Goal: Task Accomplishment & Management: Use online tool/utility

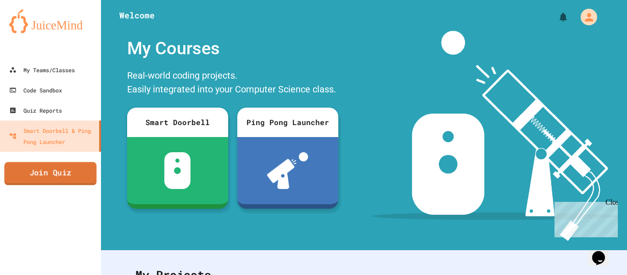
click at [53, 173] on link "Join Quiz" at bounding box center [50, 173] width 92 height 23
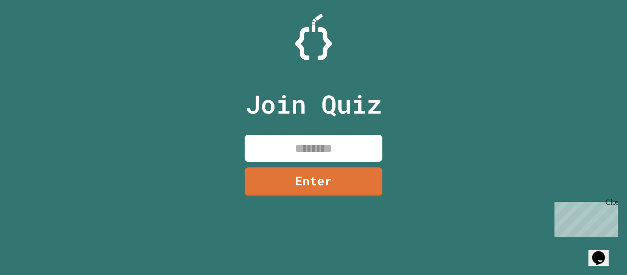
click at [306, 145] on input at bounding box center [314, 148] width 138 height 27
type input "********"
click at [313, 188] on link "Enter" at bounding box center [313, 181] width 138 height 30
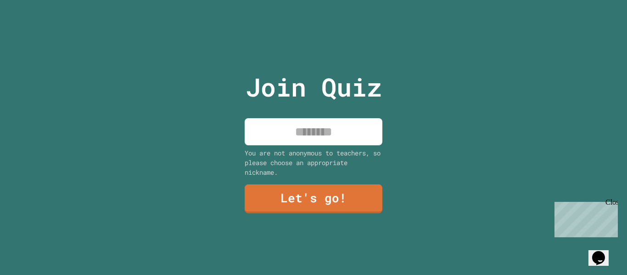
click at [313, 146] on div "Join Quiz You are not anonymous to teachers, so please choose an appropriate ni…" at bounding box center [313, 137] width 155 height 275
click at [302, 135] on input at bounding box center [314, 131] width 138 height 27
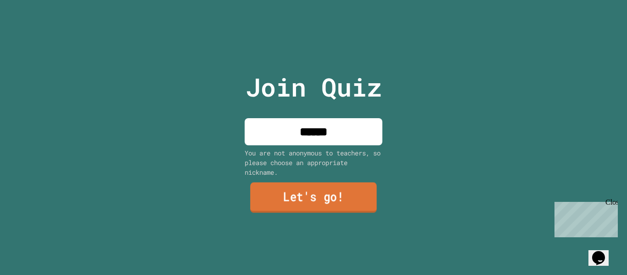
type input "******"
click at [325, 194] on link "Let's go!" at bounding box center [313, 197] width 127 height 30
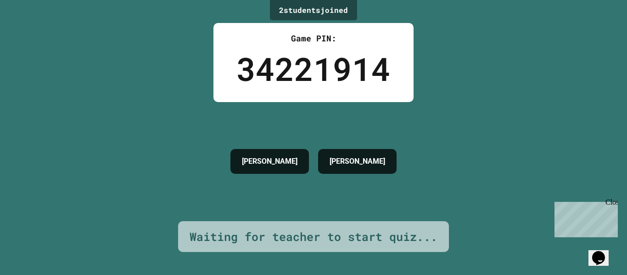
click at [613, 203] on div "Close" at bounding box center [611, 203] width 11 height 11
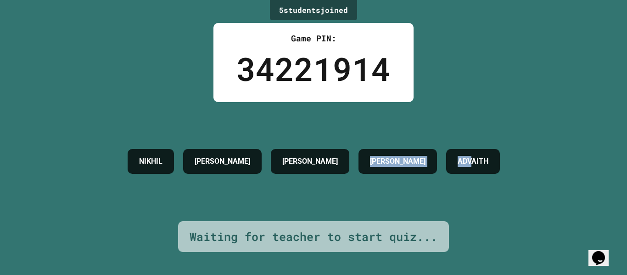
drag, startPoint x: 413, startPoint y: 159, endPoint x: 481, endPoint y: 173, distance: 69.3
click at [481, 173] on div "NIKHIL [PERSON_NAME] [PERSON_NAME]" at bounding box center [314, 161] width 382 height 34
click at [481, 173] on div "ADVAITH" at bounding box center [473, 161] width 54 height 25
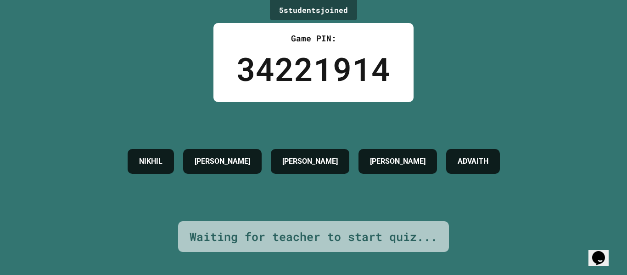
click at [312, 159] on h4 "[PERSON_NAME]" at bounding box center [310, 161] width 56 height 11
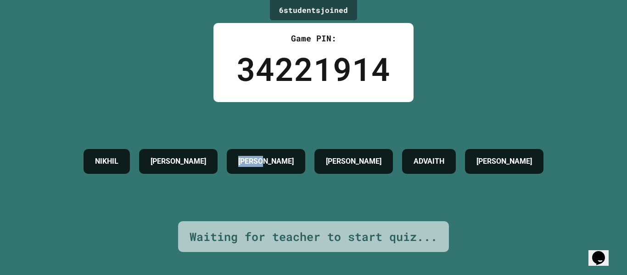
click at [312, 159] on div "NIKHIL [PERSON_NAME] [PERSON_NAME] [PERSON_NAME]" at bounding box center [313, 161] width 469 height 34
click at [267, 156] on h4 "[PERSON_NAME]" at bounding box center [266, 161] width 56 height 11
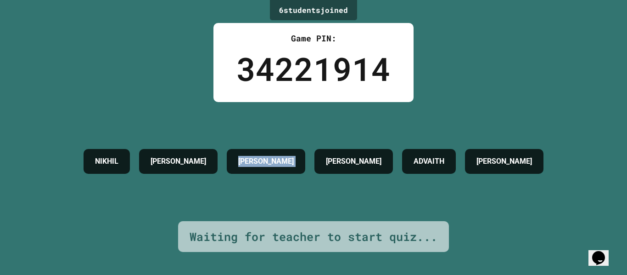
click at [267, 156] on h4 "[PERSON_NAME]" at bounding box center [266, 161] width 56 height 11
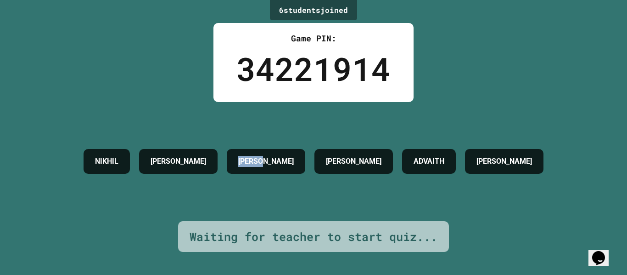
click at [267, 156] on h4 "[PERSON_NAME]" at bounding box center [266, 161] width 56 height 11
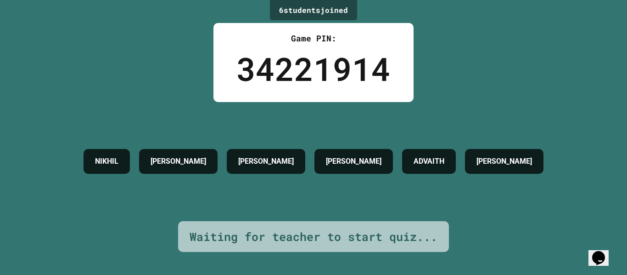
click at [267, 156] on h4 "[PERSON_NAME]" at bounding box center [266, 161] width 56 height 11
click at [337, 167] on h4 "[PERSON_NAME]" at bounding box center [354, 161] width 56 height 11
click at [444, 157] on h4 "ADVAITH" at bounding box center [429, 161] width 31 height 11
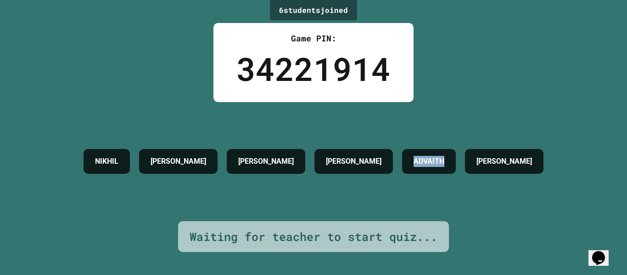
click at [444, 157] on h4 "ADVAITH" at bounding box center [429, 161] width 31 height 11
click at [523, 157] on h4 "[PERSON_NAME]" at bounding box center [505, 161] width 56 height 11
click at [341, 159] on h4 "[PERSON_NAME]" at bounding box center [354, 161] width 56 height 11
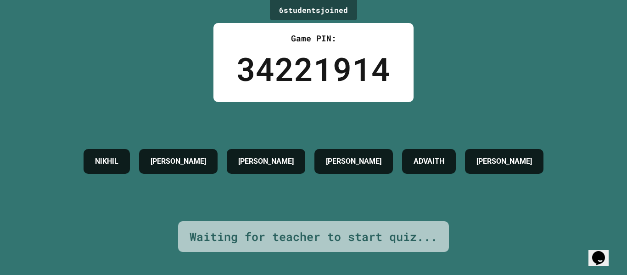
click at [341, 159] on h4 "[PERSON_NAME]" at bounding box center [354, 161] width 56 height 11
click at [333, 158] on h4 "[PERSON_NAME]" at bounding box center [354, 161] width 56 height 11
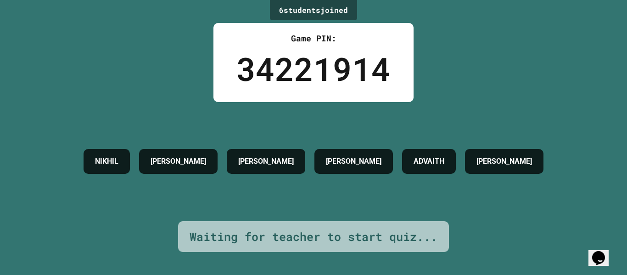
click at [273, 159] on h4 "[PERSON_NAME]" at bounding box center [266, 161] width 56 height 11
click at [178, 160] on h4 "[PERSON_NAME]" at bounding box center [179, 161] width 56 height 11
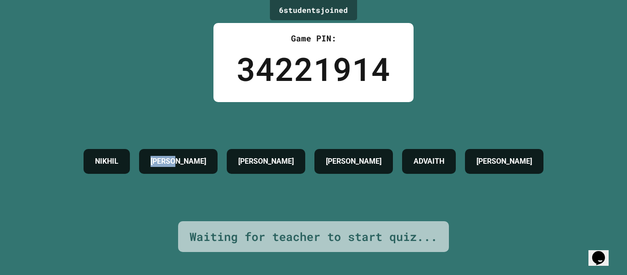
click at [178, 160] on h4 "[PERSON_NAME]" at bounding box center [179, 161] width 56 height 11
click at [176, 161] on h4 "[PERSON_NAME]" at bounding box center [179, 161] width 56 height 11
click at [95, 167] on h4 "NIKHIL" at bounding box center [106, 161] width 23 height 11
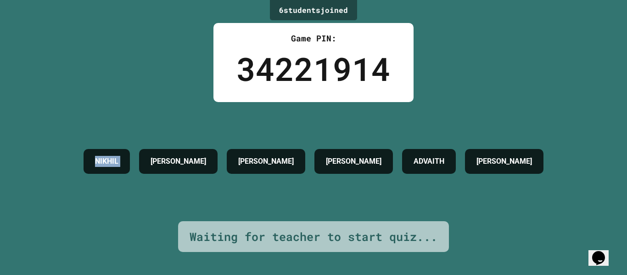
click at [95, 167] on h4 "NIKHIL" at bounding box center [106, 161] width 23 height 11
click at [116, 163] on h4 "NIKHIL" at bounding box center [106, 161] width 23 height 11
click at [186, 164] on h4 "[PERSON_NAME]" at bounding box center [179, 161] width 56 height 11
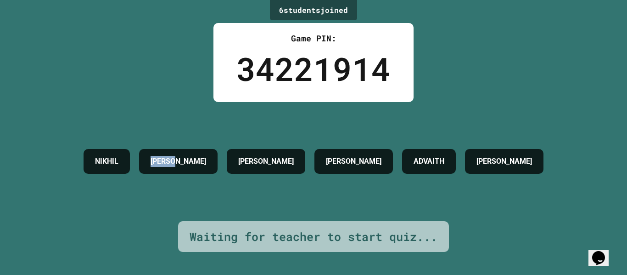
click at [186, 164] on h4 "[PERSON_NAME]" at bounding box center [179, 161] width 56 height 11
click at [206, 161] on h4 "[PERSON_NAME]" at bounding box center [179, 161] width 56 height 11
click at [261, 162] on h4 "[PERSON_NAME]" at bounding box center [266, 161] width 56 height 11
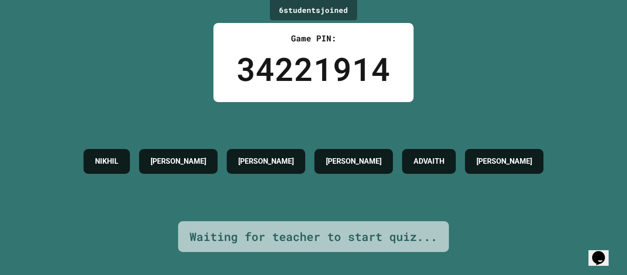
click at [355, 163] on h4 "[PERSON_NAME]" at bounding box center [354, 161] width 56 height 11
click at [289, 156] on h4 "[PERSON_NAME]" at bounding box center [266, 161] width 56 height 11
click at [282, 161] on h4 "[PERSON_NAME]" at bounding box center [266, 161] width 56 height 11
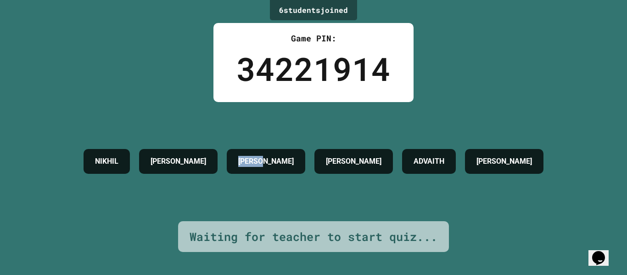
click at [282, 161] on h4 "[PERSON_NAME]" at bounding box center [266, 161] width 56 height 11
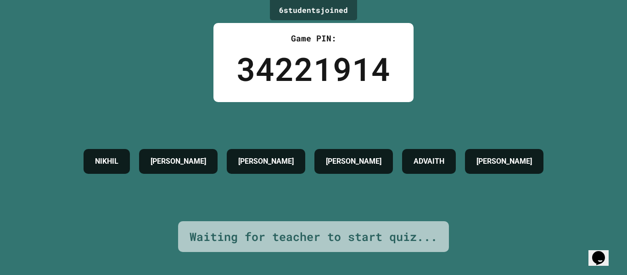
click at [347, 165] on h4 "[PERSON_NAME]" at bounding box center [354, 161] width 56 height 11
click at [415, 156] on div "ADVAITH" at bounding box center [429, 161] width 54 height 25
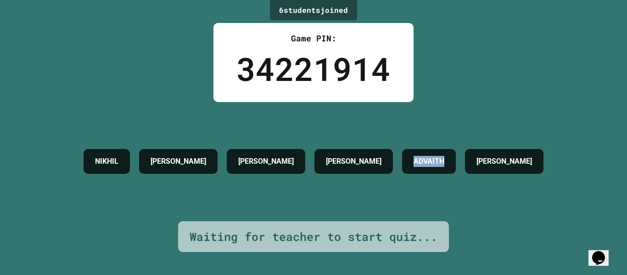
click at [437, 159] on h4 "ADVAITH" at bounding box center [429, 161] width 31 height 11
click at [527, 166] on h4 "[PERSON_NAME]" at bounding box center [505, 161] width 56 height 11
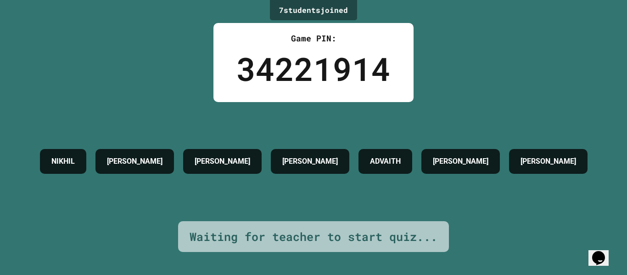
click at [401, 156] on h4 "ADVAITH" at bounding box center [385, 161] width 31 height 11
click at [250, 156] on h4 "[PERSON_NAME]" at bounding box center [223, 161] width 56 height 11
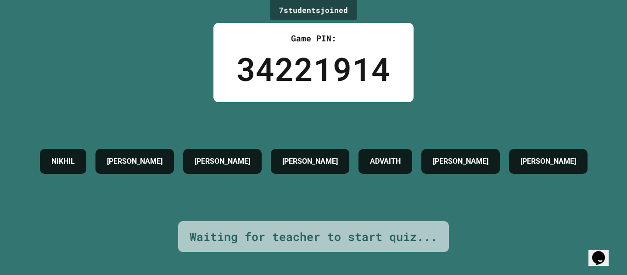
click at [250, 156] on h4 "[PERSON_NAME]" at bounding box center [223, 161] width 56 height 11
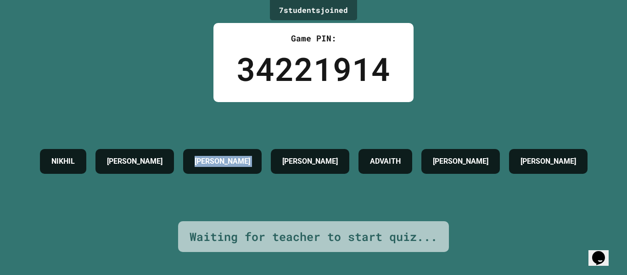
click at [250, 156] on h4 "[PERSON_NAME]" at bounding box center [223, 161] width 56 height 11
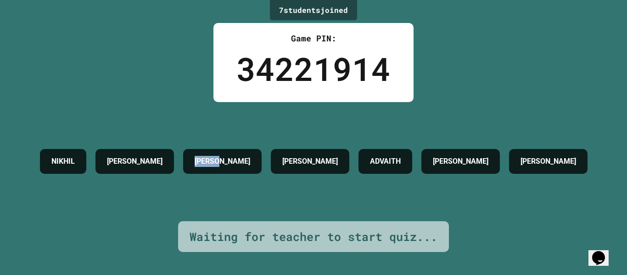
click at [250, 156] on h4 "[PERSON_NAME]" at bounding box center [223, 161] width 56 height 11
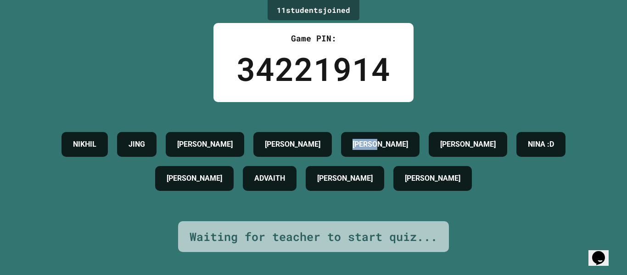
click at [273, 141] on div "[PERSON_NAME] [PERSON_NAME] [PERSON_NAME] [PERSON_NAME] :D [PERSON_NAME] [PERSO…" at bounding box center [313, 161] width 581 height 68
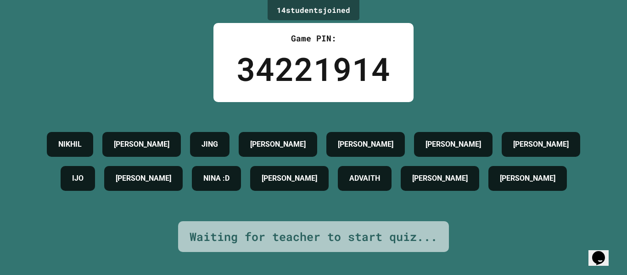
click at [368, 145] on h4 "[PERSON_NAME]" at bounding box center [366, 144] width 56 height 11
click at [361, 184] on h4 "ADVAITH" at bounding box center [364, 178] width 31 height 11
click at [265, 176] on h4 "[PERSON_NAME]" at bounding box center [290, 178] width 56 height 11
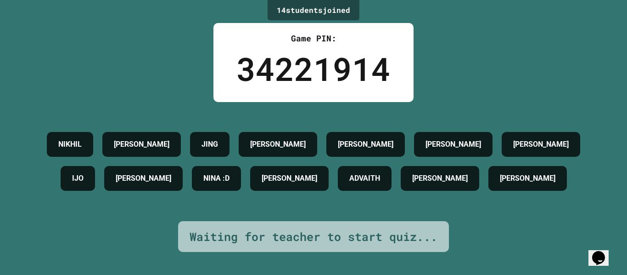
click at [265, 176] on h4 "[PERSON_NAME]" at bounding box center [290, 178] width 56 height 11
click at [277, 151] on div "[PERSON_NAME]" at bounding box center [278, 144] width 79 height 25
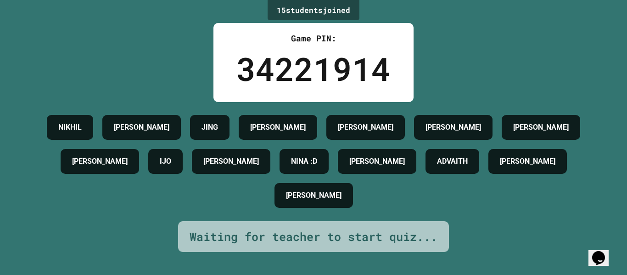
click at [354, 133] on h4 "[PERSON_NAME]" at bounding box center [366, 127] width 56 height 11
click at [280, 133] on h4 "[PERSON_NAME]" at bounding box center [278, 127] width 56 height 11
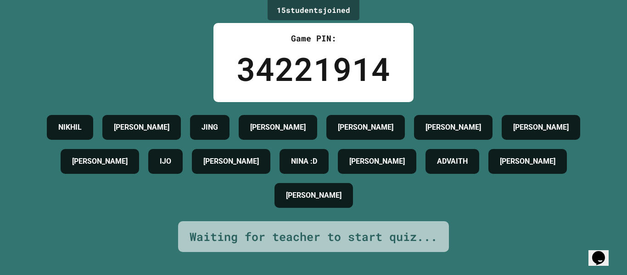
click at [280, 133] on h4 "[PERSON_NAME]" at bounding box center [278, 127] width 56 height 11
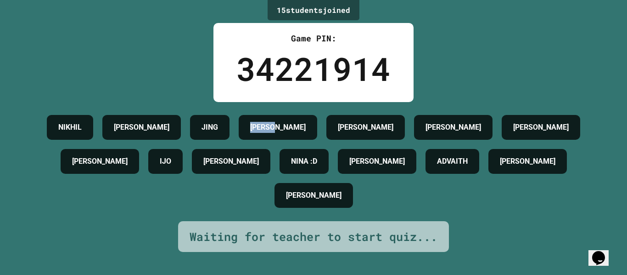
click at [280, 133] on h4 "[PERSON_NAME]" at bounding box center [278, 127] width 56 height 11
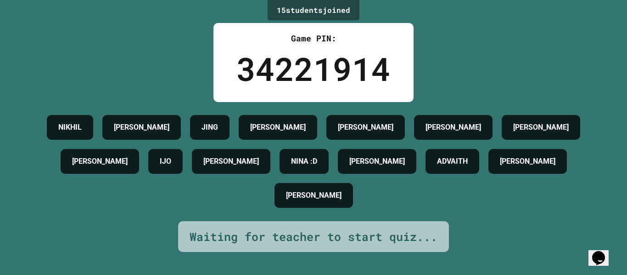
click at [280, 133] on h4 "[PERSON_NAME]" at bounding box center [278, 127] width 56 height 11
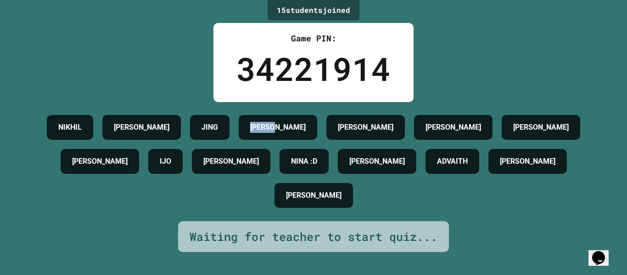
click at [280, 133] on h4 "[PERSON_NAME]" at bounding box center [278, 127] width 56 height 11
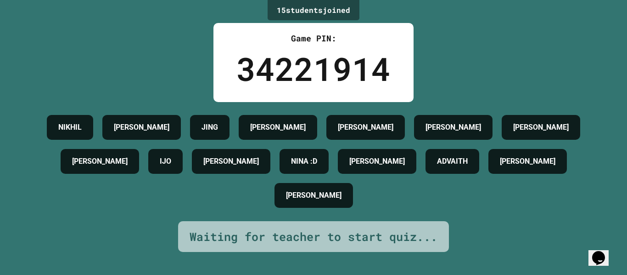
click at [280, 133] on h4 "[PERSON_NAME]" at bounding box center [278, 127] width 56 height 11
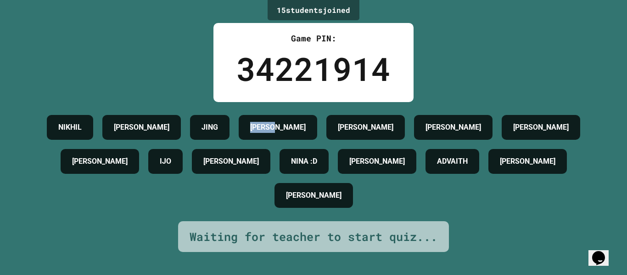
click at [280, 133] on h4 "[PERSON_NAME]" at bounding box center [278, 127] width 56 height 11
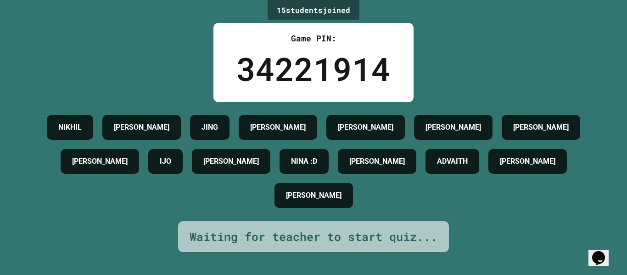
click at [280, 133] on h4 "[PERSON_NAME]" at bounding box center [278, 127] width 56 height 11
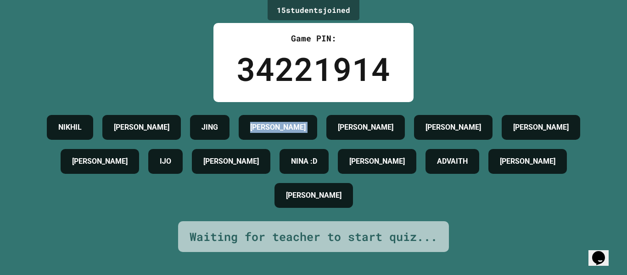
click at [280, 133] on h4 "[PERSON_NAME]" at bounding box center [278, 127] width 56 height 11
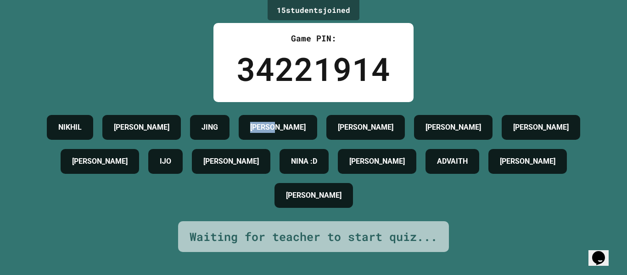
click at [280, 133] on h4 "[PERSON_NAME]" at bounding box center [278, 127] width 56 height 11
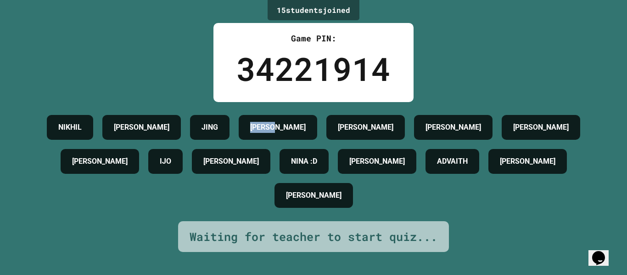
click at [280, 133] on h4 "[PERSON_NAME]" at bounding box center [278, 127] width 56 height 11
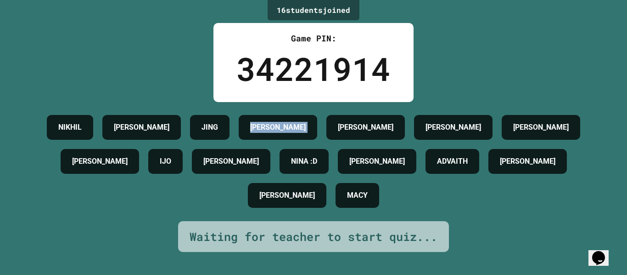
click at [280, 140] on div "NIKHIL [PERSON_NAME] [PERSON_NAME] LIAM [PERSON_NAME] IJO [PERSON_NAME] [PERSON…" at bounding box center [313, 161] width 581 height 102
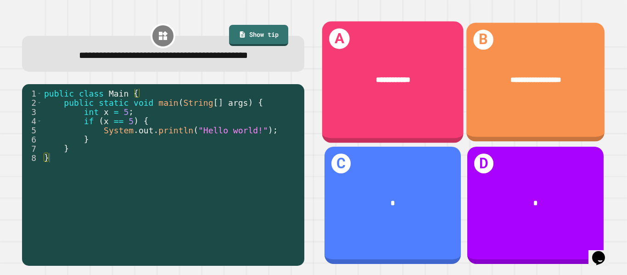
click at [417, 107] on div "**********" at bounding box center [392, 81] width 141 height 121
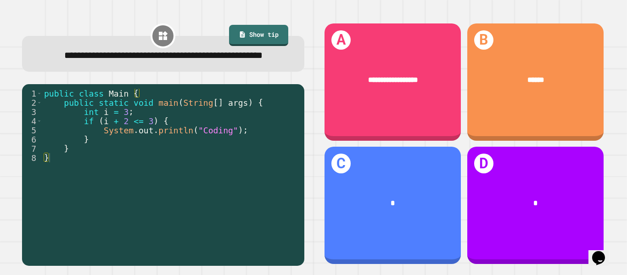
click at [425, 118] on div "**********" at bounding box center [393, 81] width 136 height 117
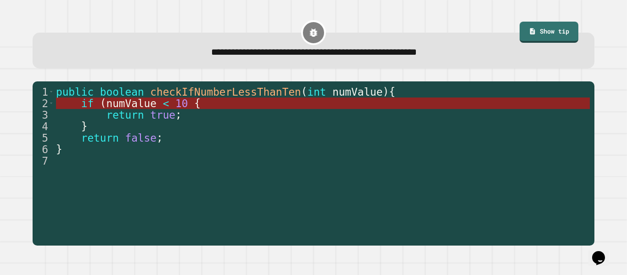
click at [168, 105] on span "<" at bounding box center [166, 103] width 6 height 12
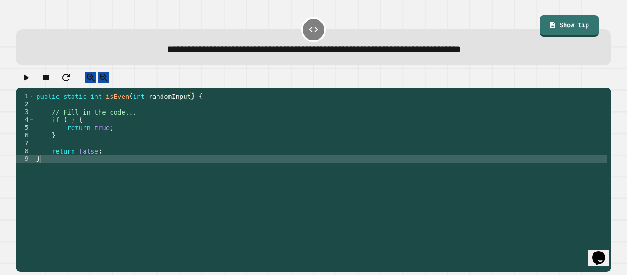
click at [130, 121] on div "public static int isEven ( int randomInput ) { // Fill in the code... if ( ) { …" at bounding box center [320, 178] width 573 height 172
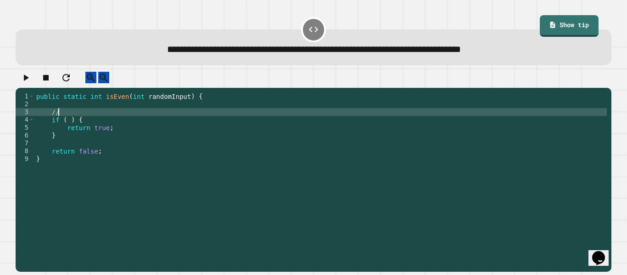
type textarea "*"
click at [66, 126] on div "public static int isEven ( int randomInput ) { if ( ) { return true ; } return …" at bounding box center [320, 178] width 573 height 172
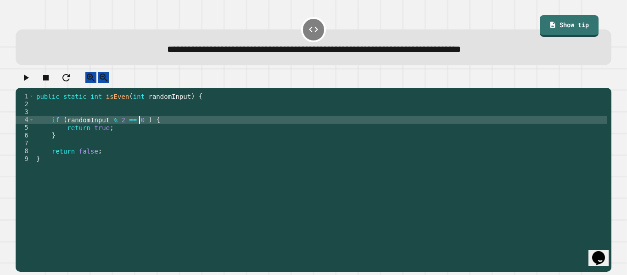
scroll to position [0, 13]
click at [144, 126] on div "public static int isEven ( int randomInput ) { if ( randomInput % 2 == 0 ) { re…" at bounding box center [320, 178] width 573 height 172
click at [31, 78] on icon "button" at bounding box center [25, 77] width 11 height 11
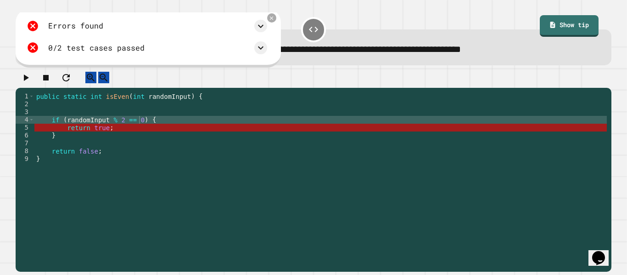
click at [120, 127] on div "public static int isEven ( int randomInput ) { if ( randomInput % 2 == 0 ) { re…" at bounding box center [320, 178] width 573 height 172
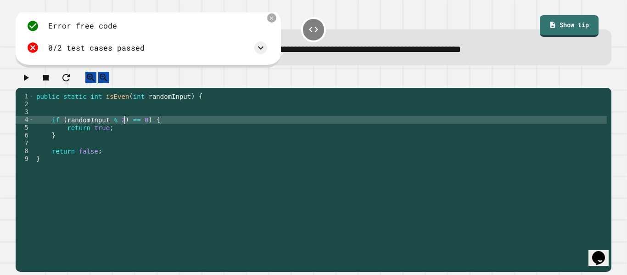
scroll to position [0, 11]
click at [65, 127] on div "public static int isEven ( int randomInput ) { if ( randomInput % 2 ) == 0 ) { …" at bounding box center [320, 178] width 573 height 172
click at [31, 83] on icon "button" at bounding box center [25, 77] width 11 height 11
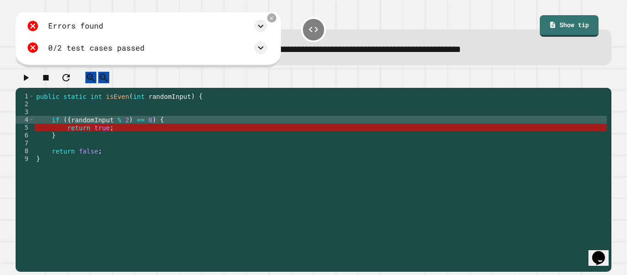
click at [255, 26] on div "Errors found" at bounding box center [147, 26] width 241 height 12
click at [259, 26] on icon at bounding box center [261, 25] width 6 height 3
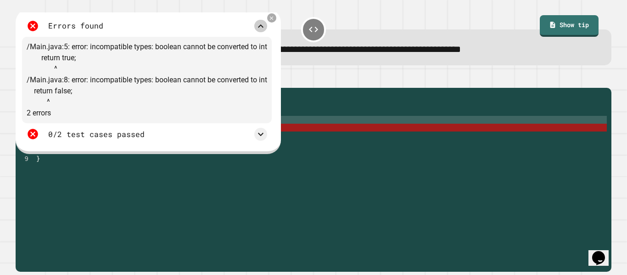
click at [259, 26] on icon at bounding box center [260, 26] width 11 height 11
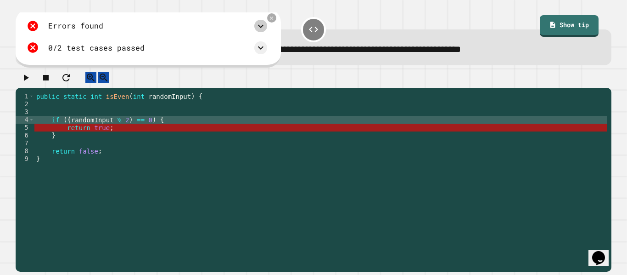
click at [260, 23] on icon at bounding box center [260, 26] width 11 height 11
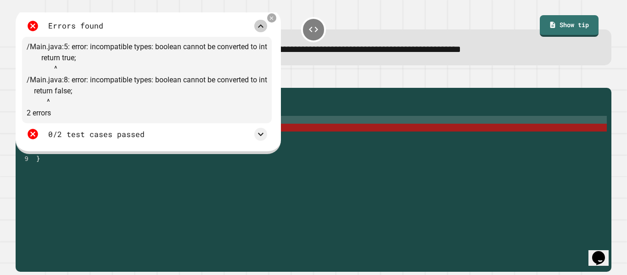
click at [260, 23] on icon at bounding box center [260, 26] width 11 height 11
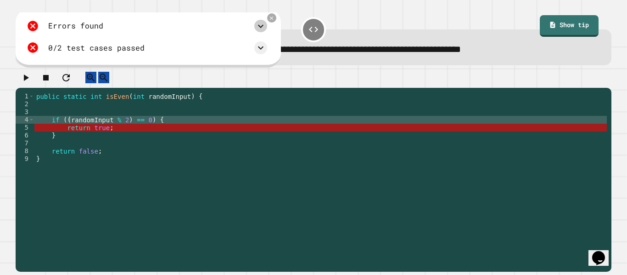
click at [92, 104] on div "public static int isEven ( int randomInput ) { if (( randomInput % 2 ) == 0 ) {…" at bounding box center [320, 178] width 573 height 172
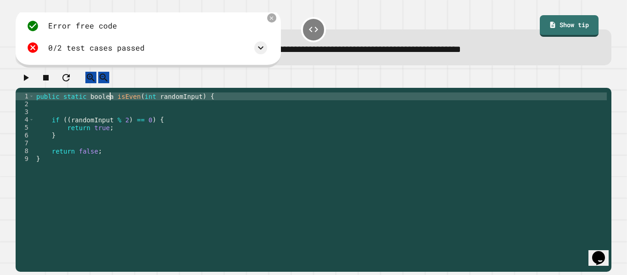
scroll to position [0, 10]
type textarea "**********"
click at [28, 80] on icon "button" at bounding box center [26, 77] width 5 height 6
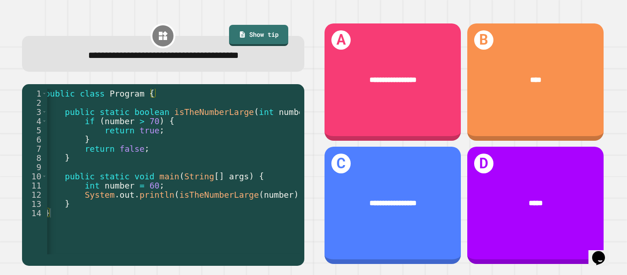
scroll to position [0, 4]
click at [550, 220] on div "*****" at bounding box center [535, 203] width 136 height 40
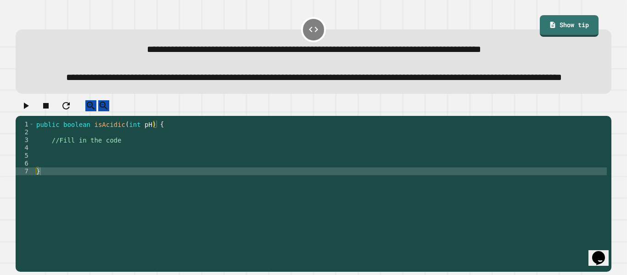
click at [72, 172] on div "public boolean isAcidic ( int pH ) { //Fill in the code }" at bounding box center [320, 186] width 573 height 133
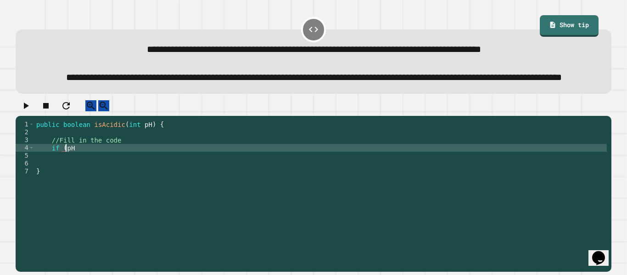
click at [87, 171] on div "public boolean isAcidic ( int pH ) { //Fill in the code if ( pH }" at bounding box center [320, 186] width 573 height 133
type textarea "**********"
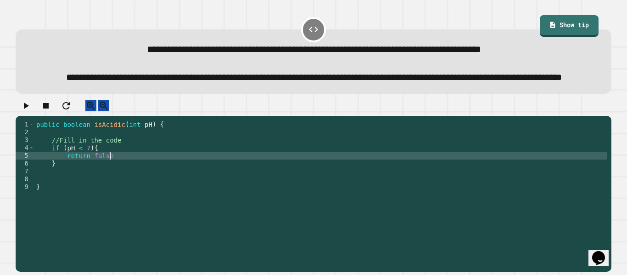
scroll to position [0, 9]
type textarea "*"
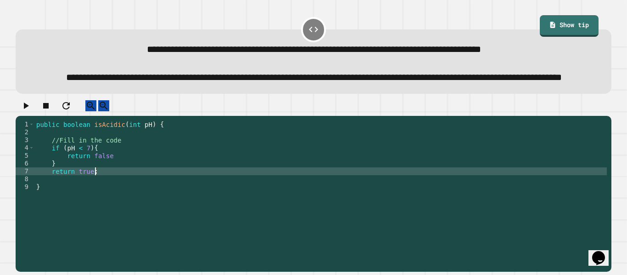
scroll to position [0, 7]
click at [117, 180] on div "public boolean isAcidic ( int pH ) { //Fill in the code if ( pH < 7 ) { return …" at bounding box center [320, 186] width 573 height 133
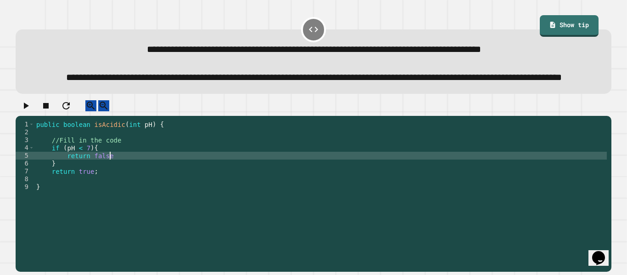
scroll to position [0, 9]
click at [28, 109] on icon "button" at bounding box center [26, 105] width 5 height 6
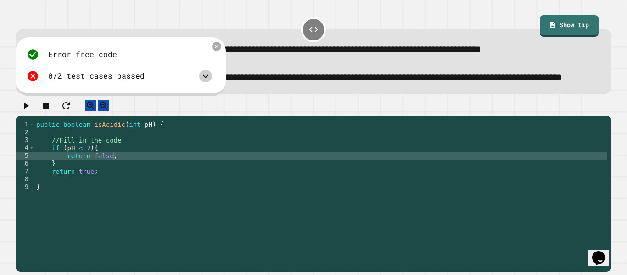
click at [210, 82] on icon at bounding box center [205, 76] width 11 height 11
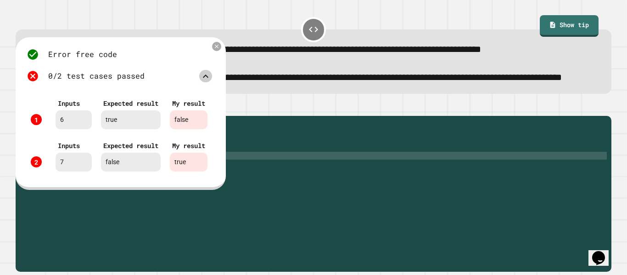
click at [209, 82] on icon at bounding box center [205, 76] width 11 height 11
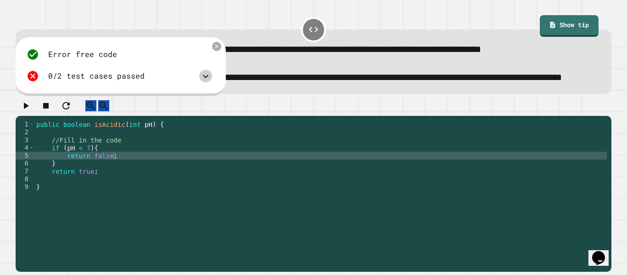
click at [91, 181] on div "public boolean isAcidic ( int pH ) { //Fill in the code if ( pH < 7 ) { return …" at bounding box center [320, 186] width 573 height 133
click at [84, 195] on div "public boolean isAcidic ( int pH ) { //Fill in the code if ( pH < 7 ) { return …" at bounding box center [320, 186] width 573 height 133
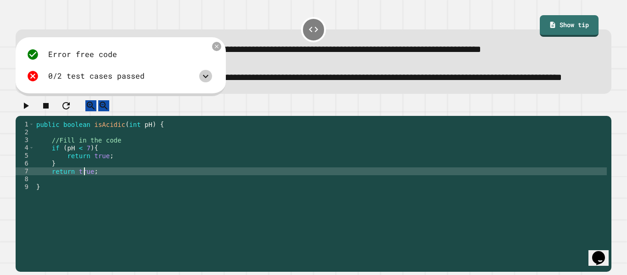
click at [84, 193] on div "public boolean isAcidic ( int pH ) { //Fill in the code if ( pH < 7 ) { return …" at bounding box center [320, 186] width 573 height 133
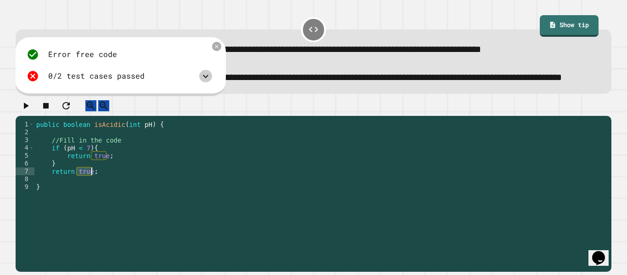
click at [84, 193] on div "public boolean isAcidic ( int pH ) { //Fill in the code if ( pH < 7 ) { return …" at bounding box center [320, 186] width 573 height 133
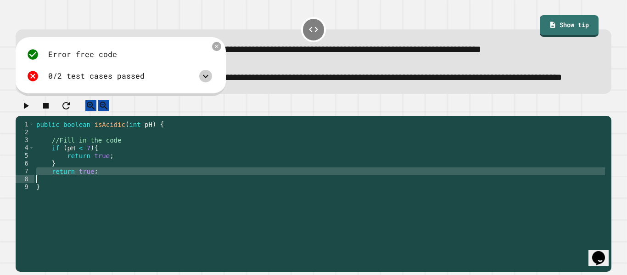
click at [84, 193] on div "public boolean isAcidic ( int pH ) { //Fill in the code if ( pH < 7 ) { return …" at bounding box center [320, 178] width 573 height 117
click at [84, 193] on div "public boolean isAcidic ( int pH ) { //Fill in the code if ( pH < 7 ) { return …" at bounding box center [320, 186] width 573 height 133
type textarea "**********"
click at [24, 112] on button "button" at bounding box center [25, 105] width 11 height 11
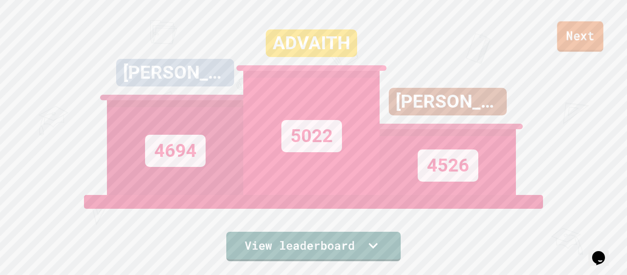
click at [601, 39] on link "Next" at bounding box center [580, 36] width 46 height 30
